Goal: Transaction & Acquisition: Purchase product/service

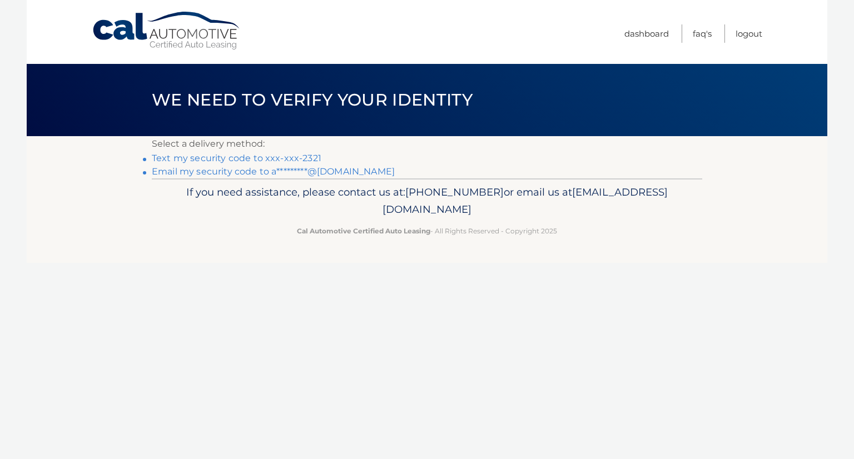
click at [308, 161] on link "Text my security code to xxx-xxx-2321" at bounding box center [237, 158] width 170 height 11
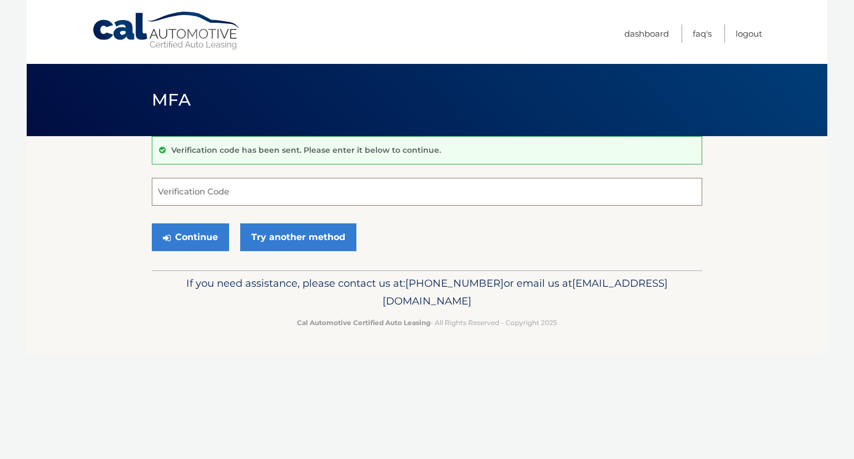
click at [481, 195] on input "Verification Code" at bounding box center [427, 192] width 551 height 28
type input "140538"
click at [152, 224] on button "Continue" at bounding box center [190, 238] width 77 height 28
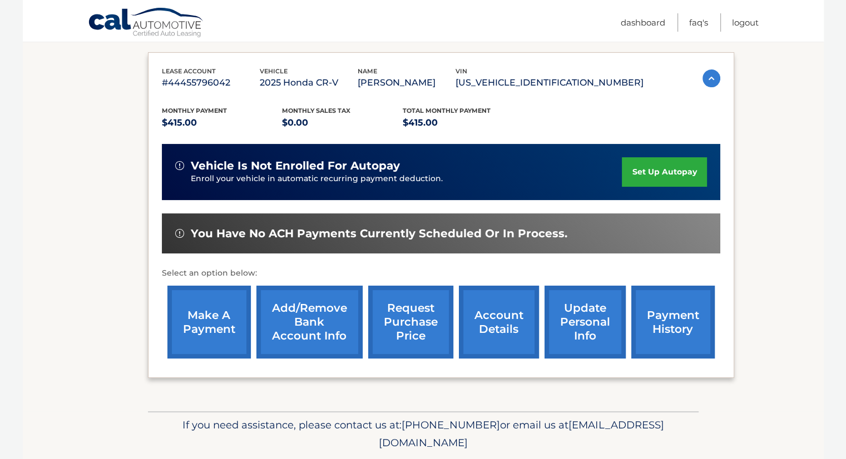
scroll to position [181, 0]
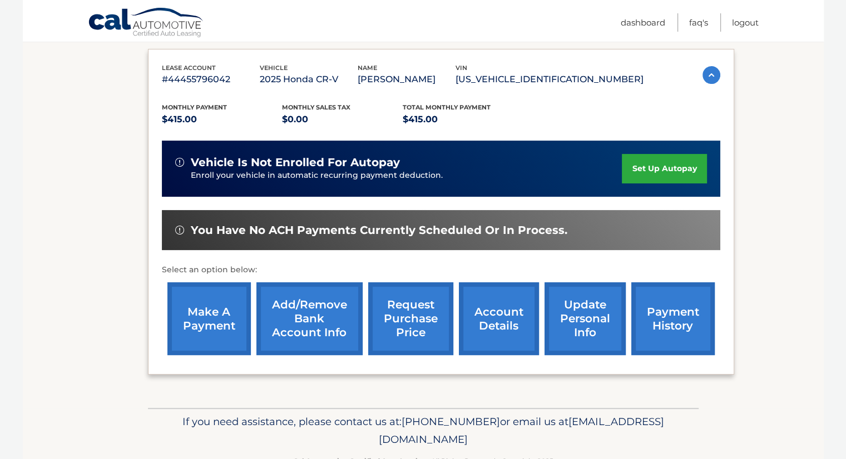
click at [217, 326] on link "make a payment" at bounding box center [208, 319] width 83 height 73
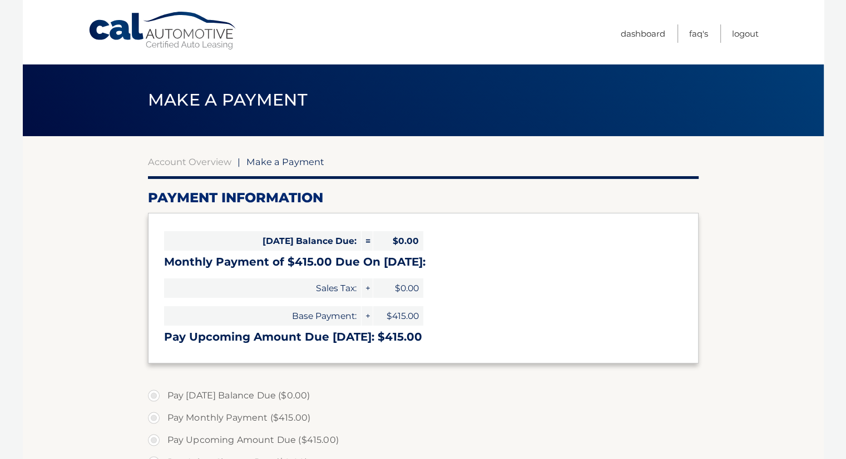
select select "ZGVjY2Q1NzktYmQ0Ni00YjliLTg5MWItZTkyODIyM2VlNDYw"
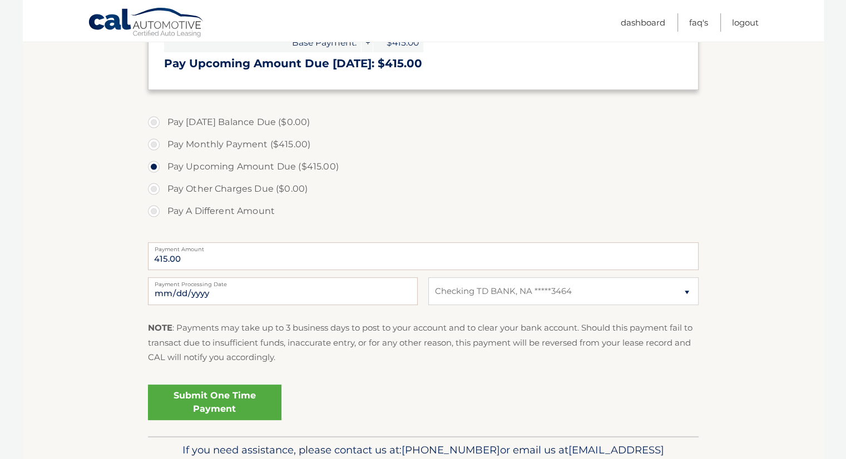
scroll to position [278, 0]
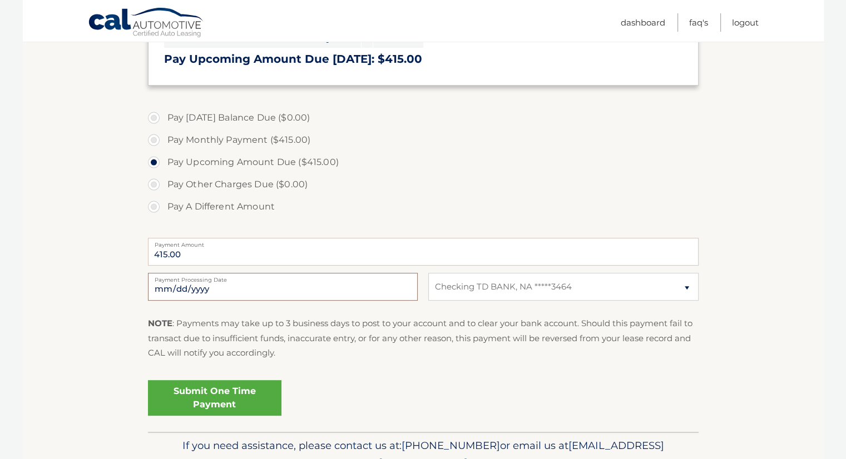
click at [383, 288] on input "2025-10-07" at bounding box center [283, 287] width 270 height 28
type input "2025-10-10"
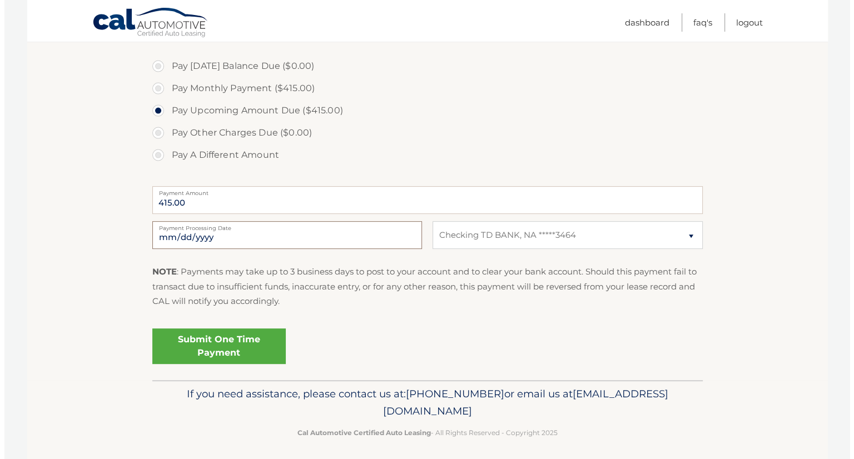
scroll to position [335, 0]
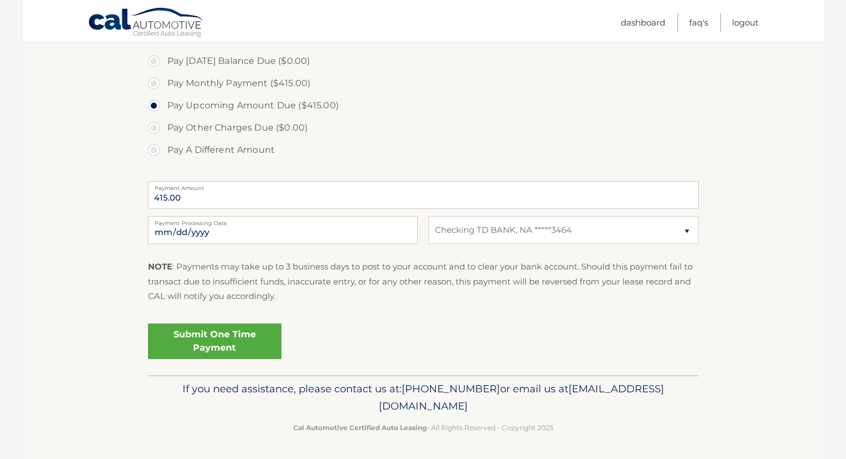
click at [243, 342] on link "Submit One Time Payment" at bounding box center [214, 342] width 133 height 36
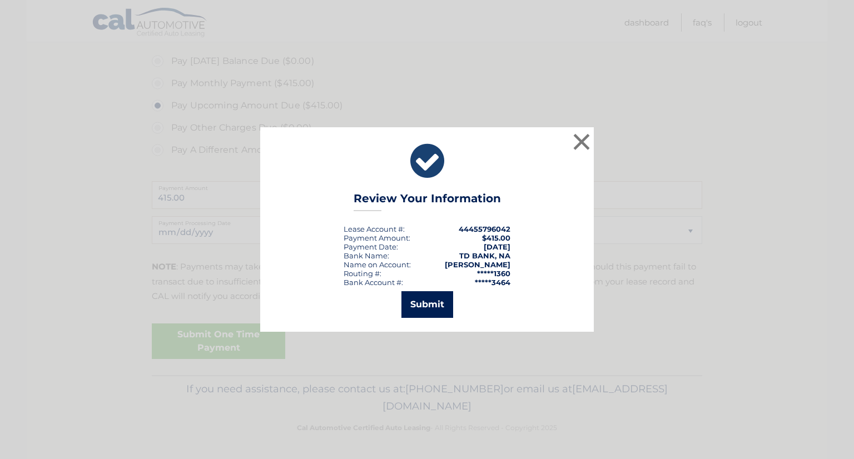
click at [443, 311] on button "Submit" at bounding box center [428, 304] width 52 height 27
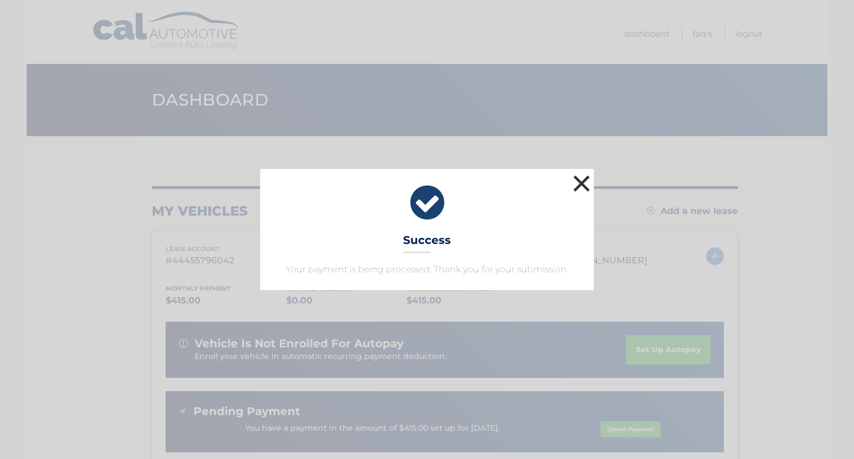
click at [575, 184] on button "×" at bounding box center [582, 183] width 22 height 22
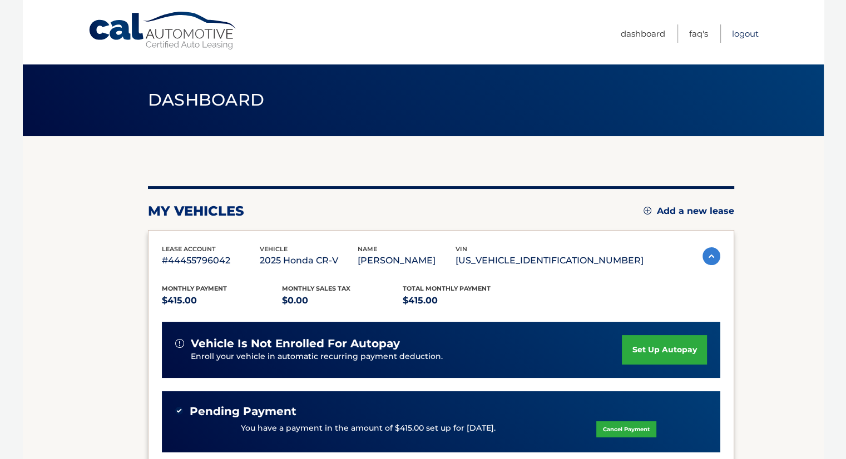
click at [733, 27] on link "Logout" at bounding box center [745, 33] width 27 height 18
